Goal: Task Accomplishment & Management: Use online tool/utility

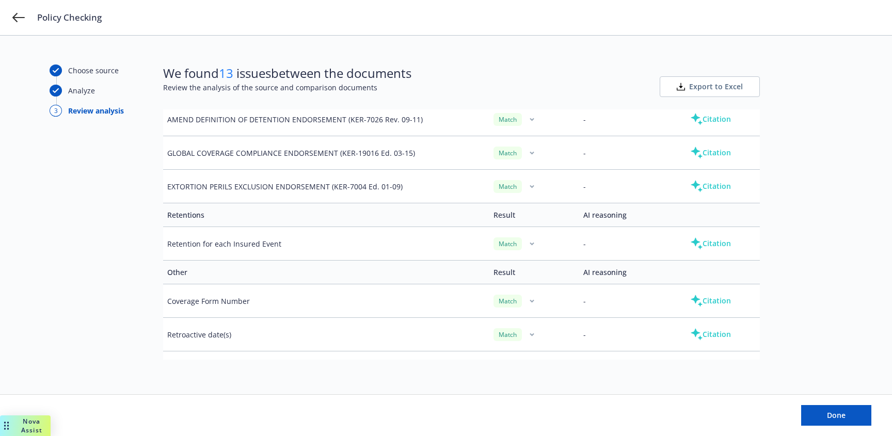
scroll to position [3567, 0]
